Goal: Task Accomplishment & Management: Manage account settings

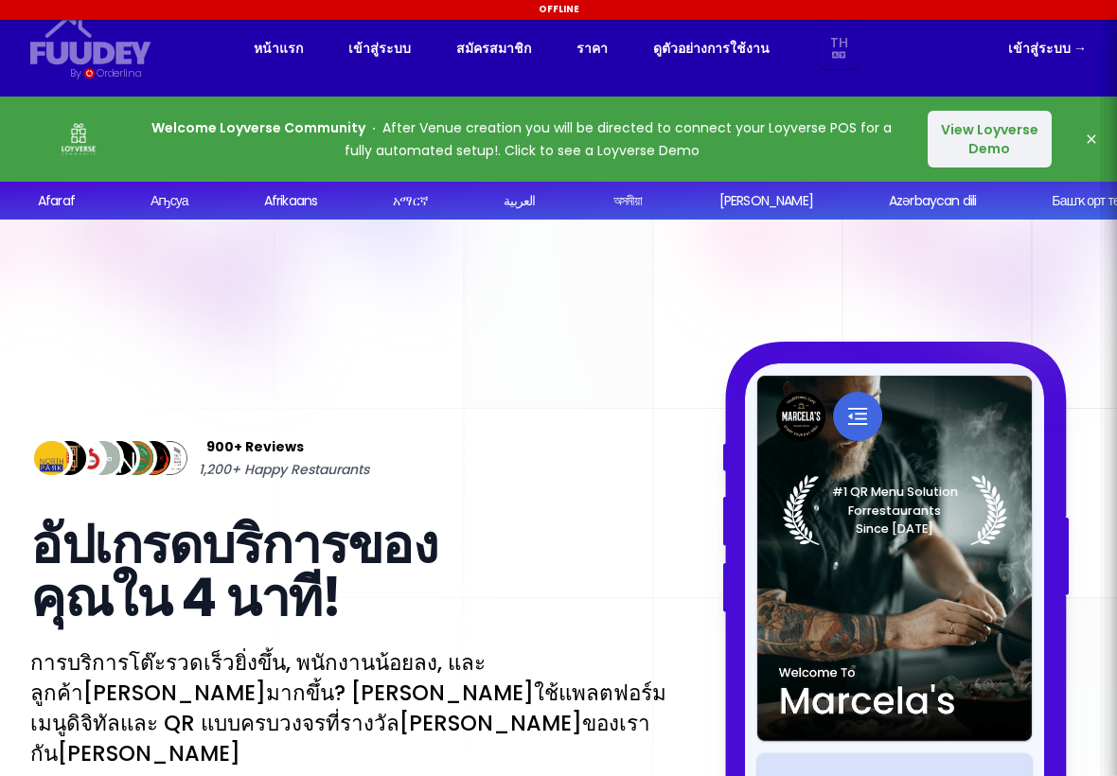
select select "th"
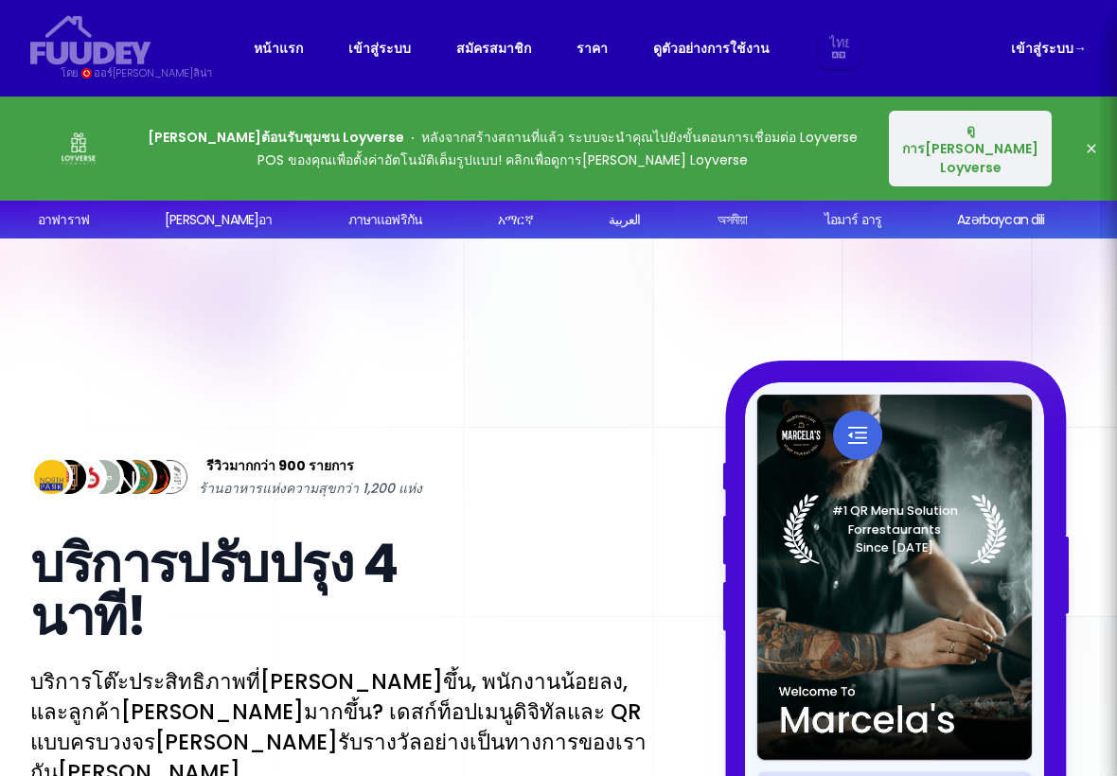
click at [999, 151] on font "ดูการ[PERSON_NAME] Loyverse" at bounding box center [970, 148] width 136 height 57
select select "th"
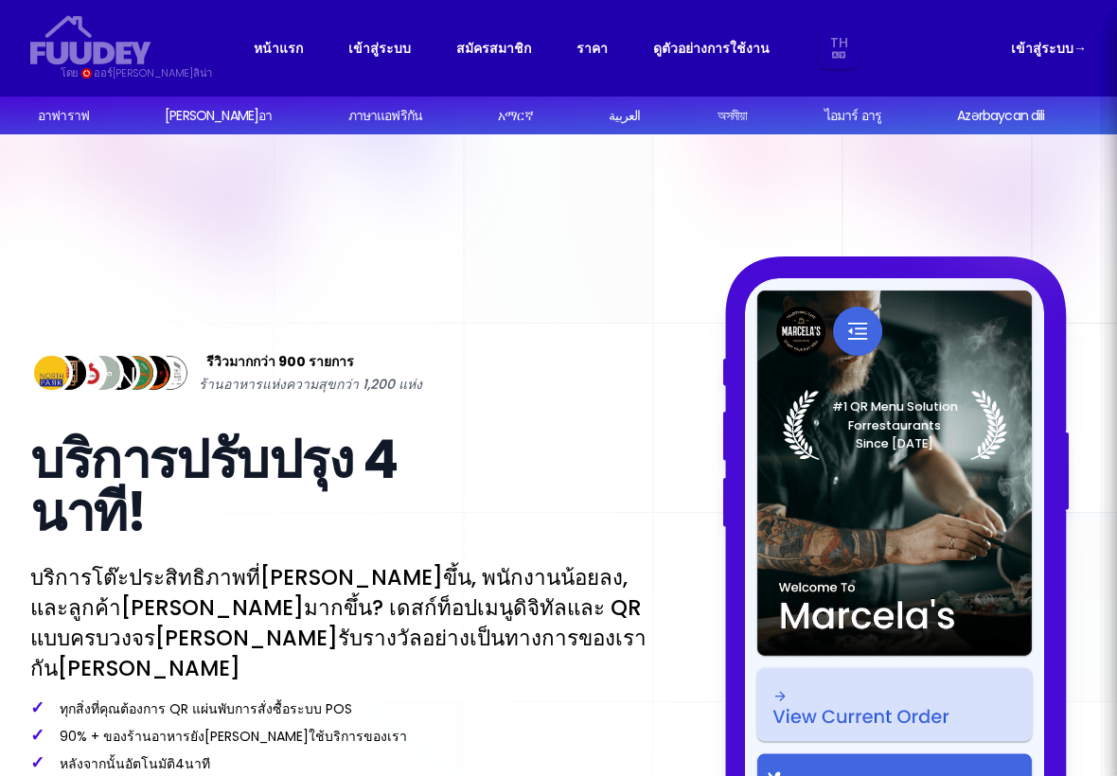
select select "th"
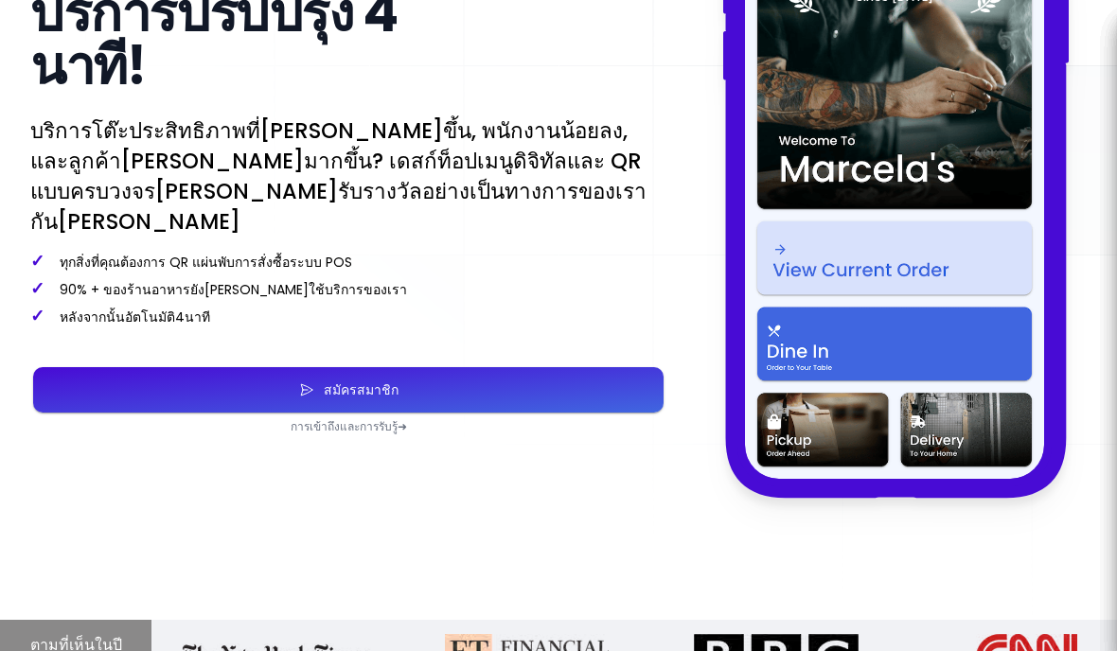
scroll to position [446, 0]
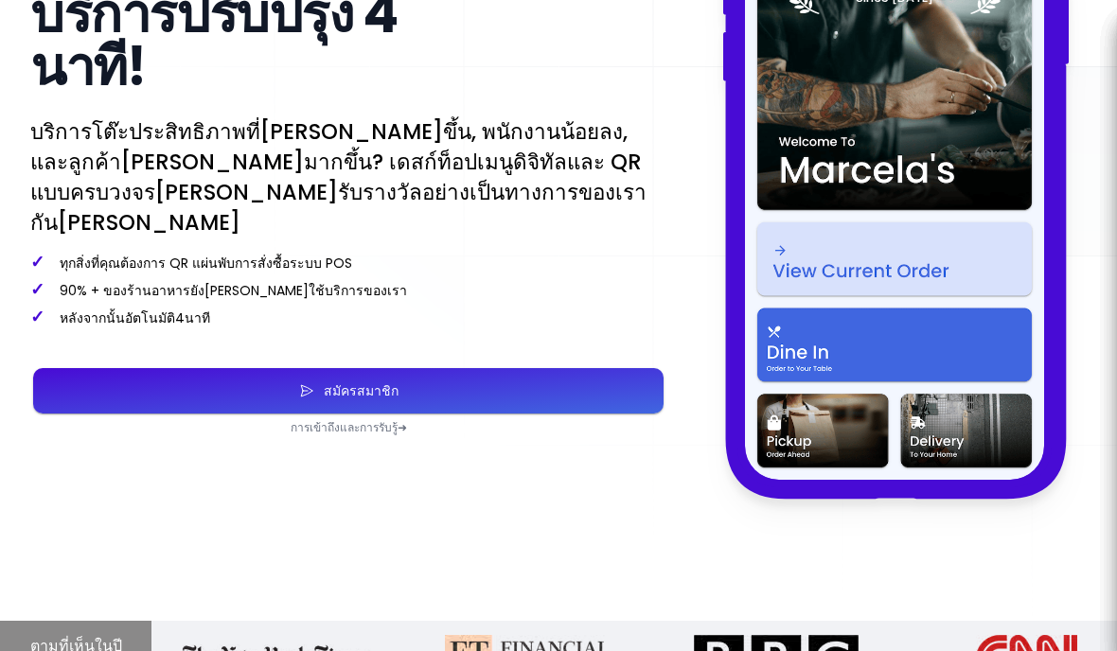
select select "th"
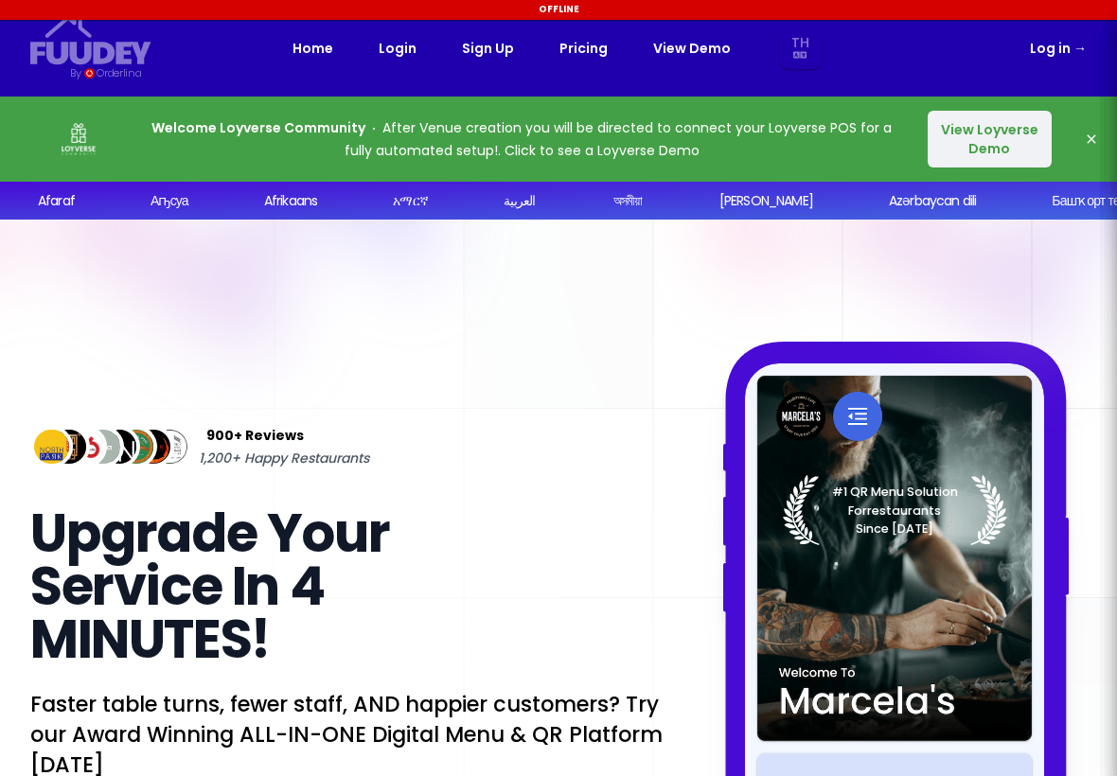
select select "th"
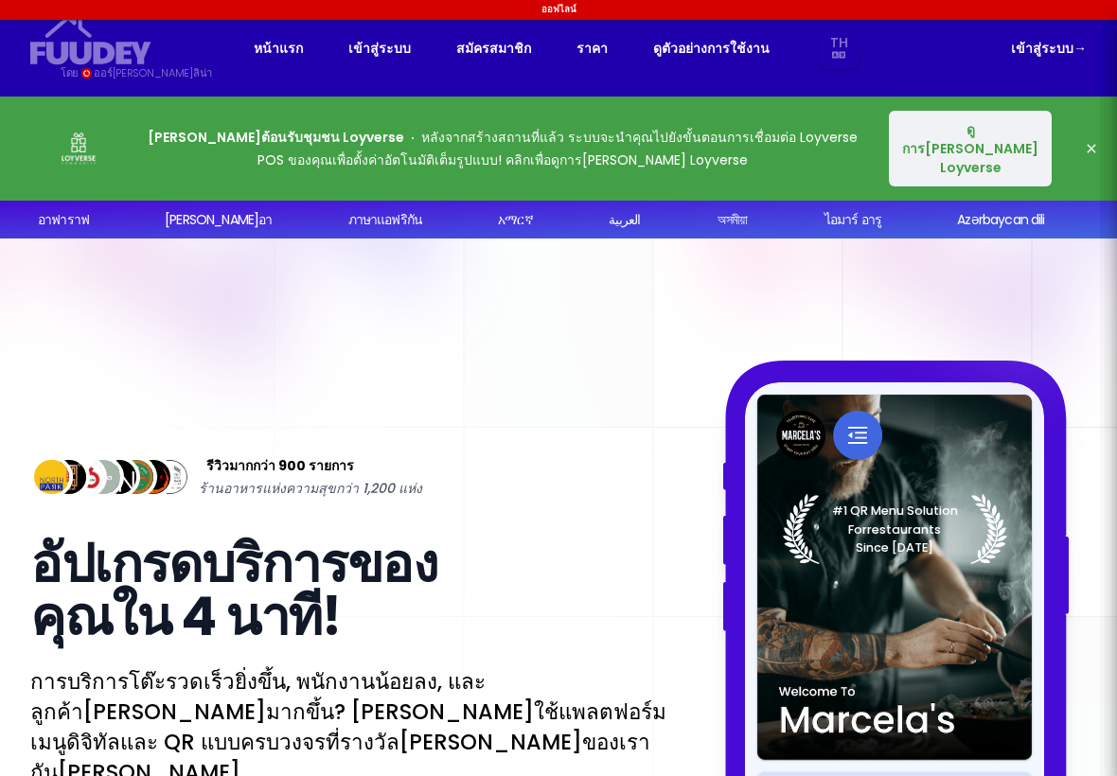
select select "th"
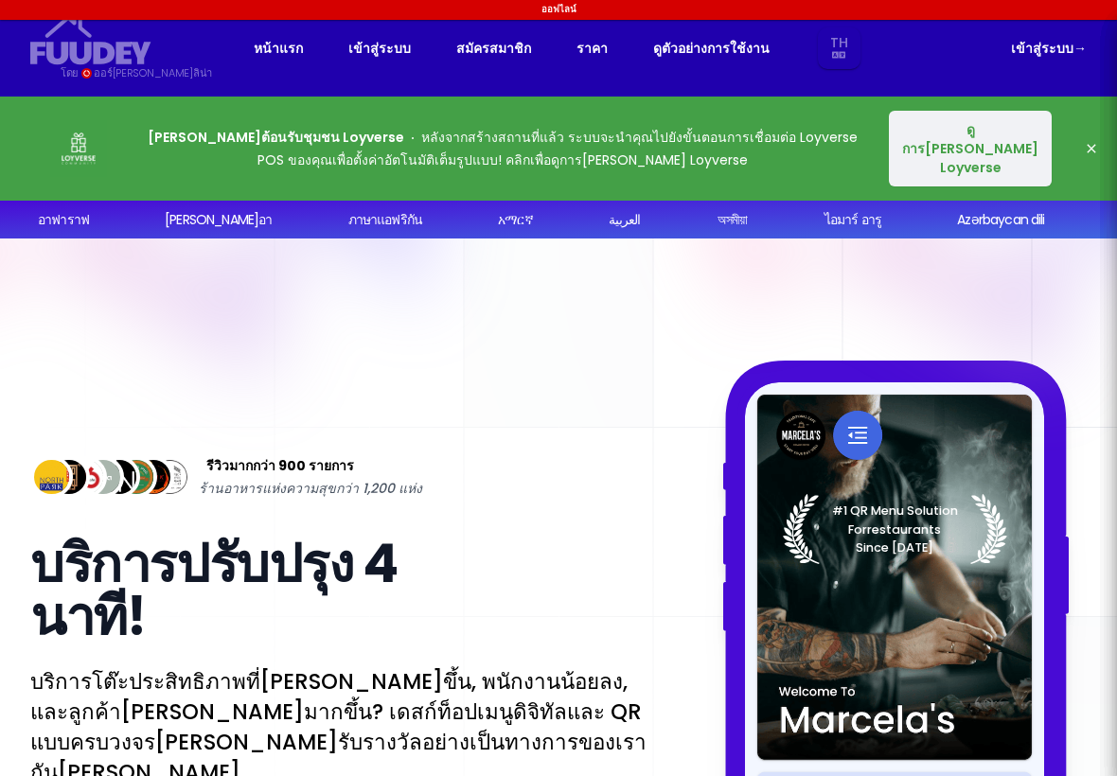
select select "th"
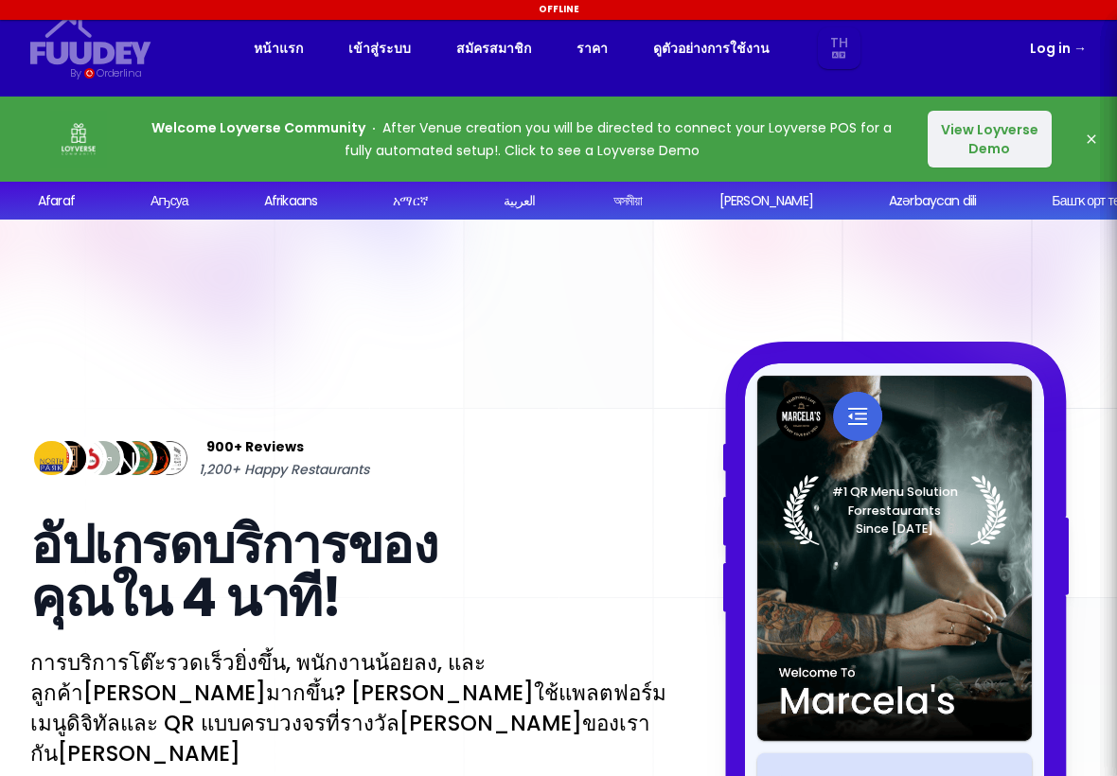
select select "th"
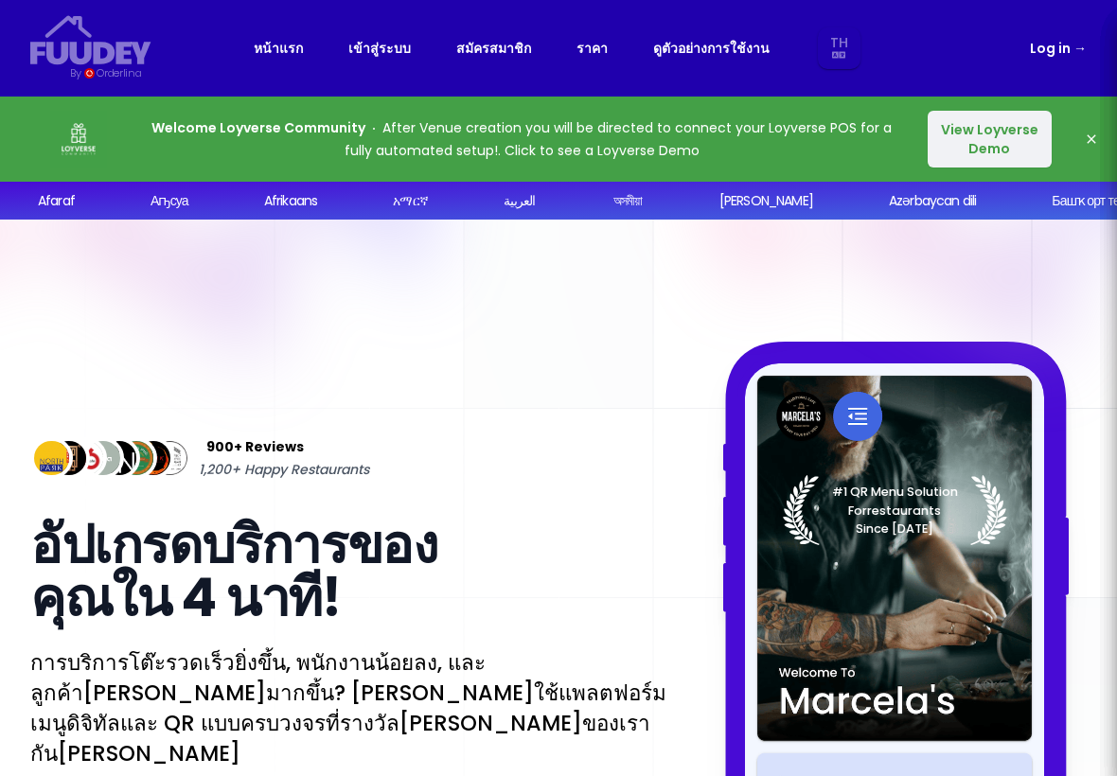
click at [1075, 47] on span "→" at bounding box center [1079, 48] width 13 height 19
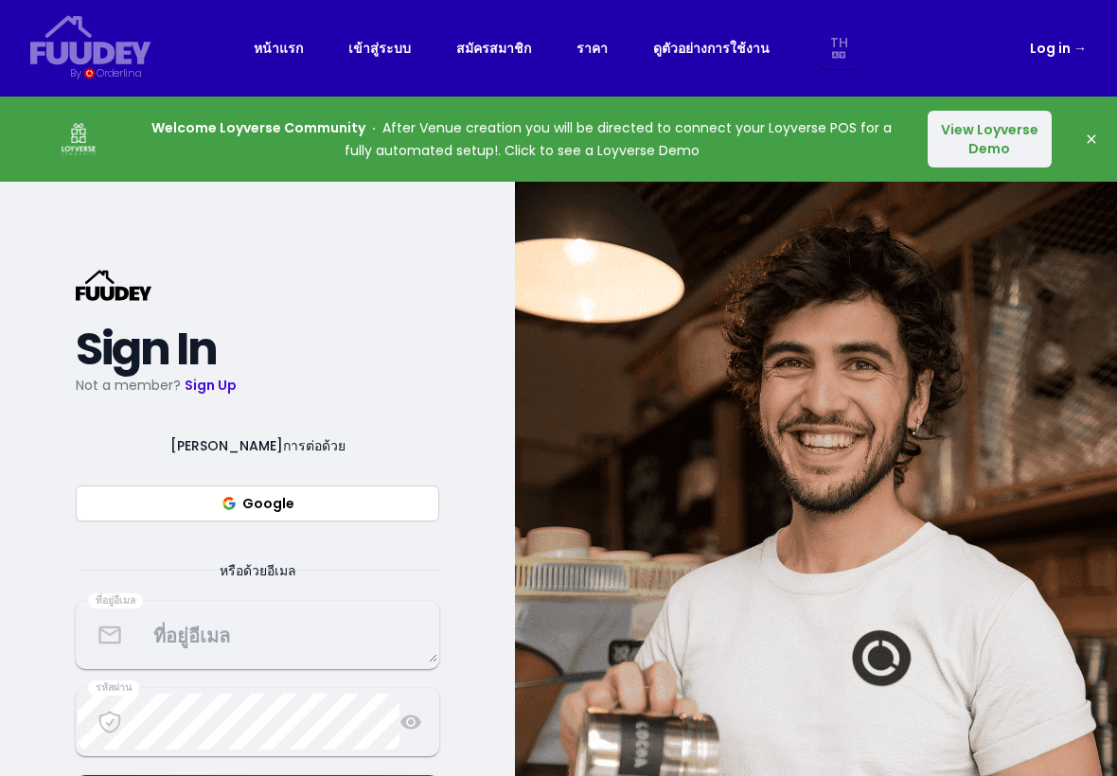
select select "th"
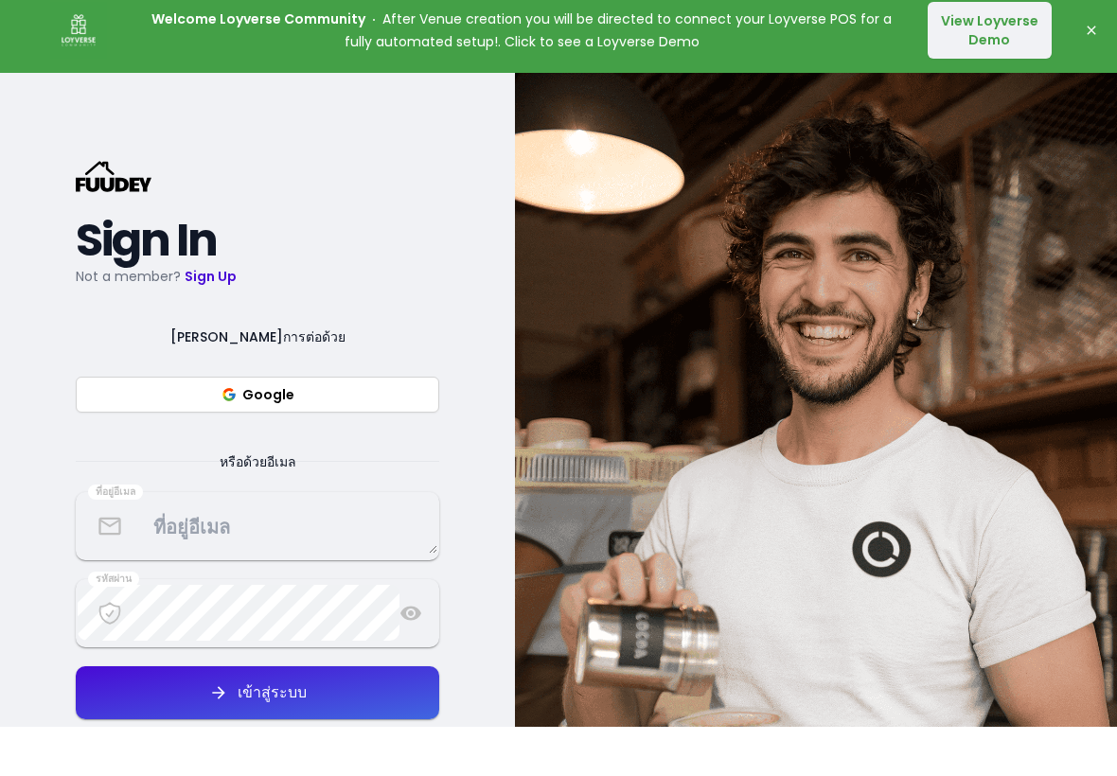
select select "th"
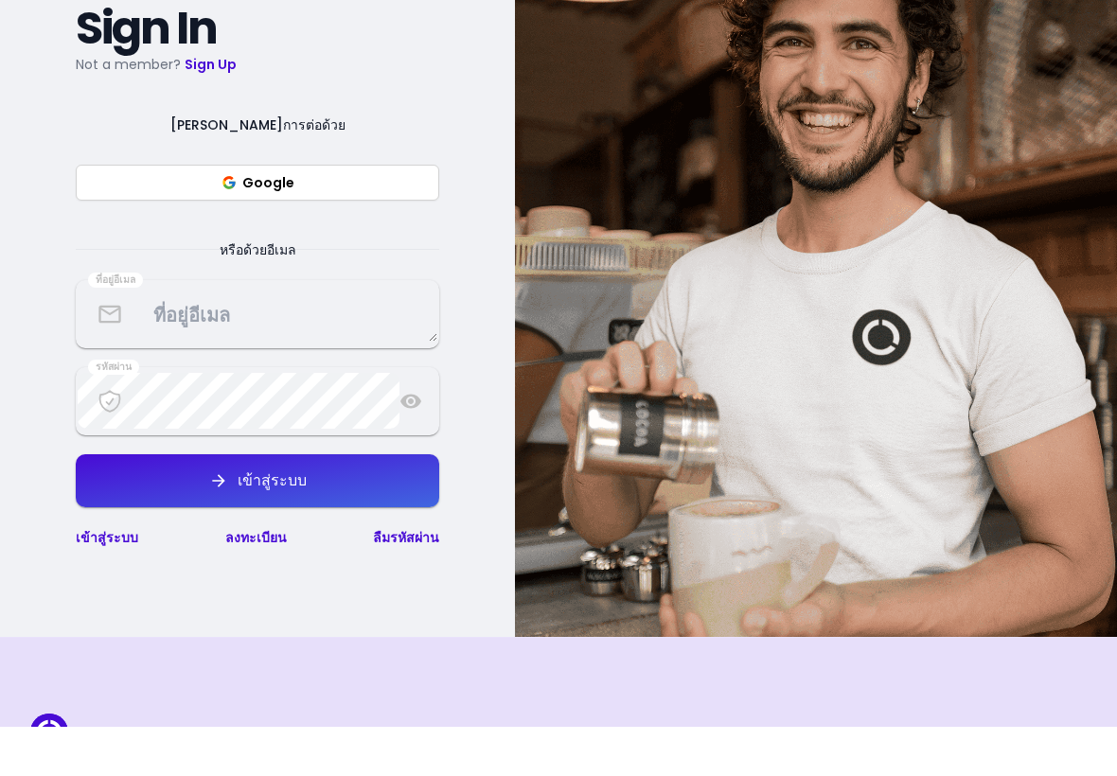
scroll to position [273, 0]
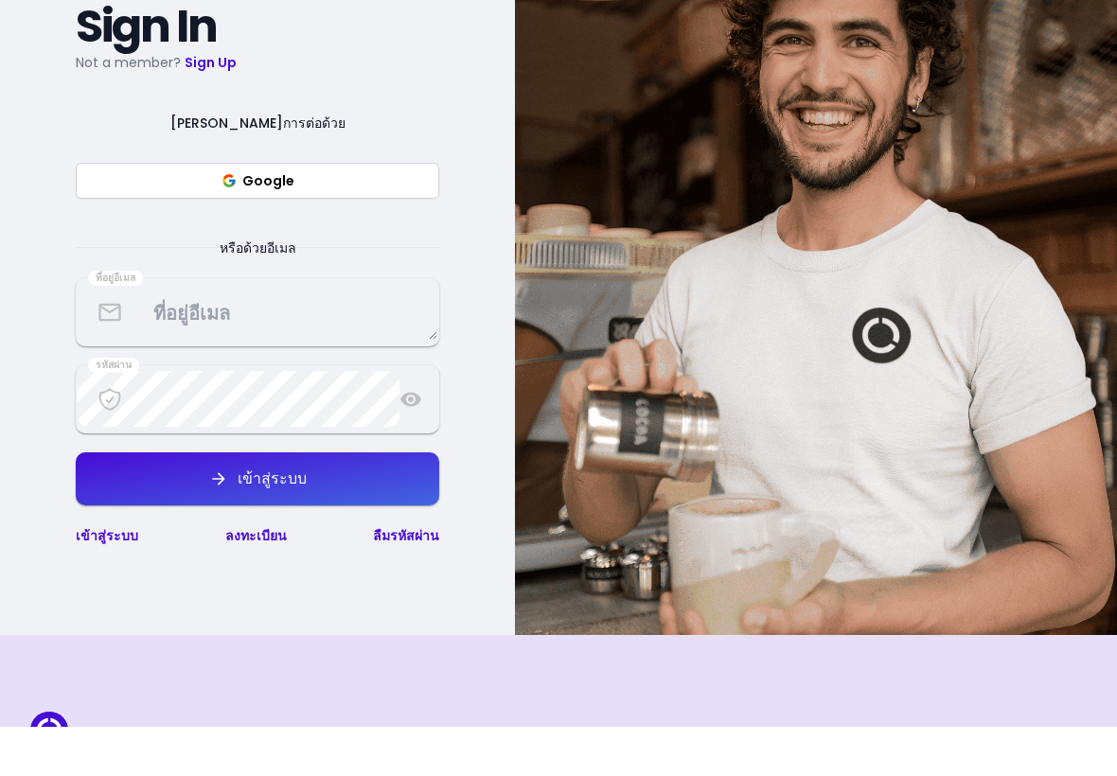
click at [122, 213] on button "Google" at bounding box center [257, 231] width 363 height 36
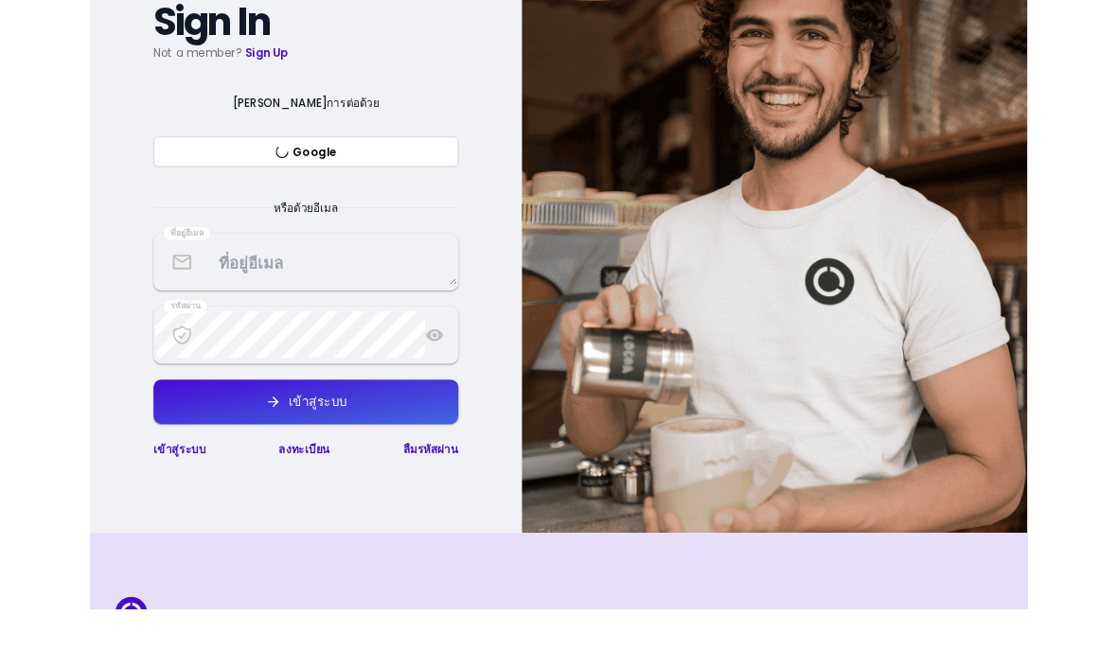
scroll to position [398, 0]
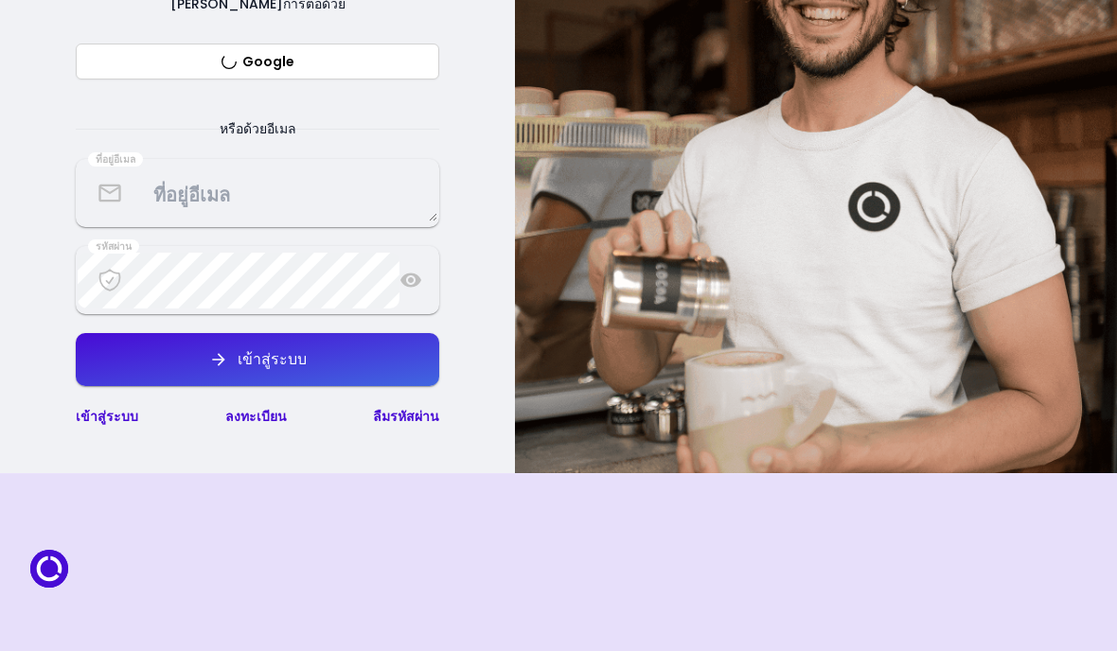
select select "th"
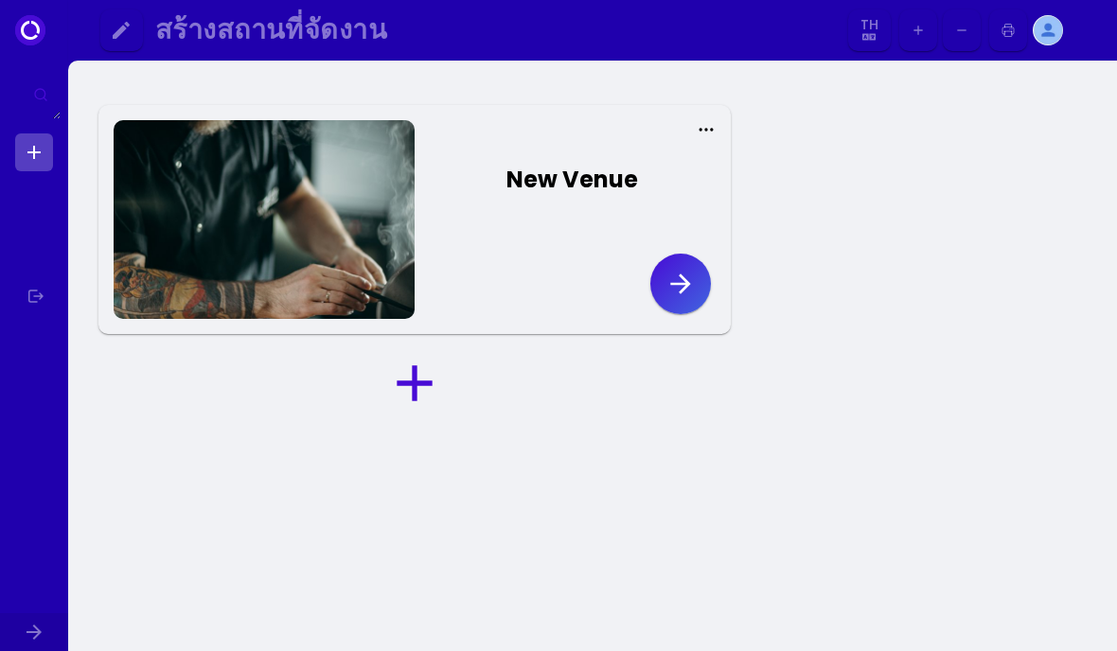
click at [36, 139] on link at bounding box center [34, 152] width 38 height 38
select select "th"
click at [417, 394] on icon at bounding box center [414, 383] width 61 height 61
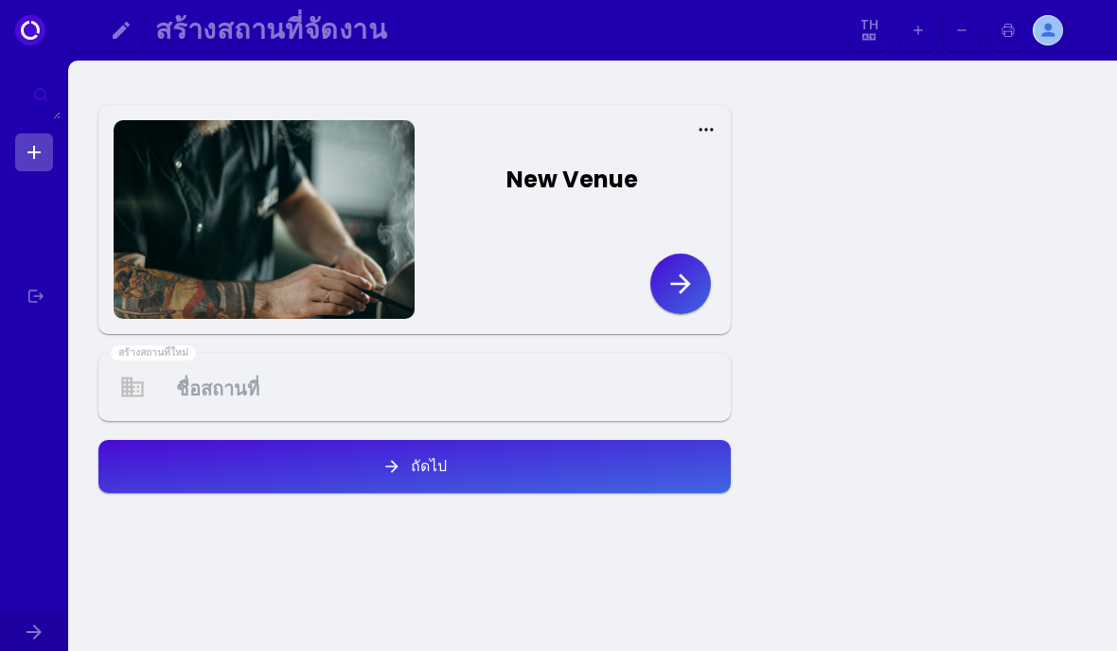
click at [308, 379] on Venue at bounding box center [414, 388] width 628 height 56
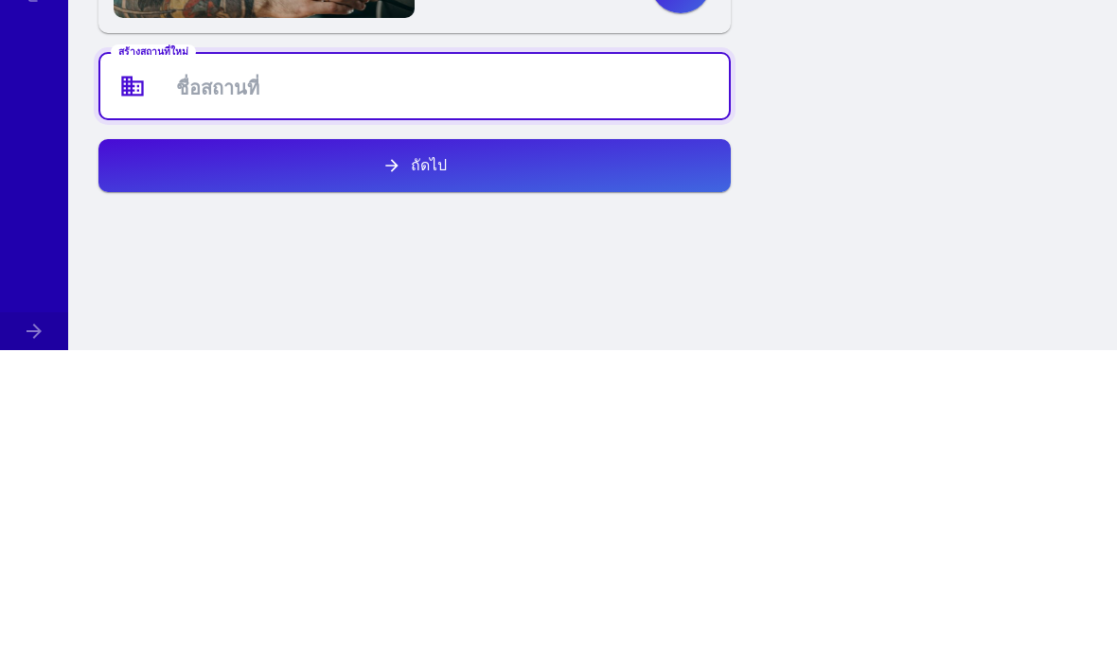
click at [987, 134] on div "New Venue สร้างสถานที่ใหม่ ถัดไป" at bounding box center [592, 401] width 1049 height 681
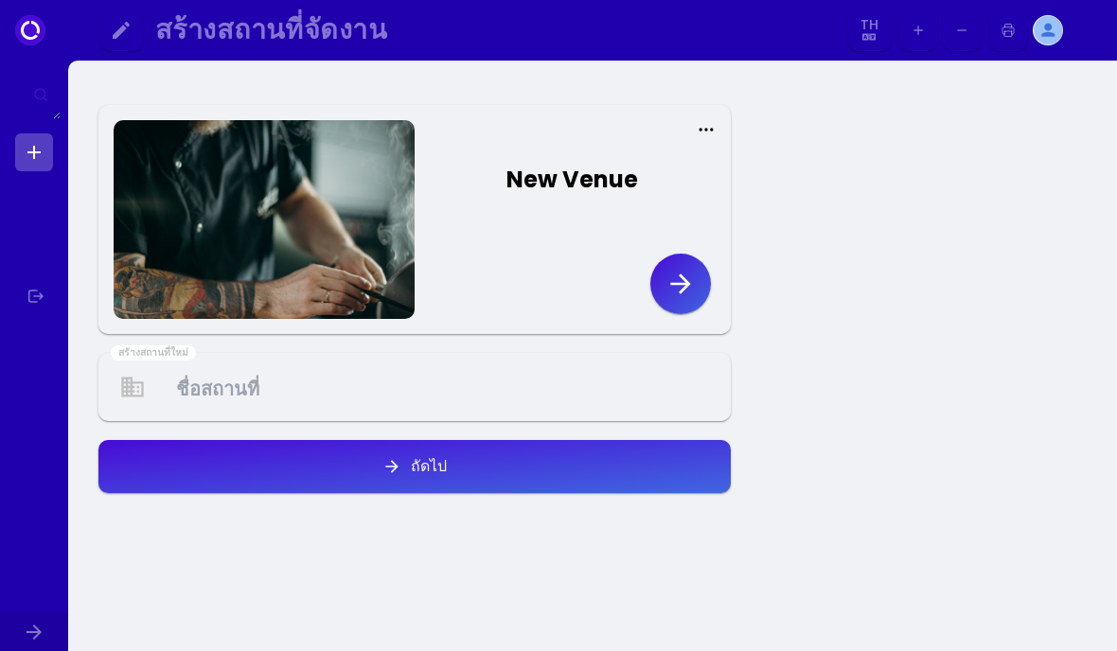
select select "th"
